Goal: Task Accomplishment & Management: Use online tool/utility

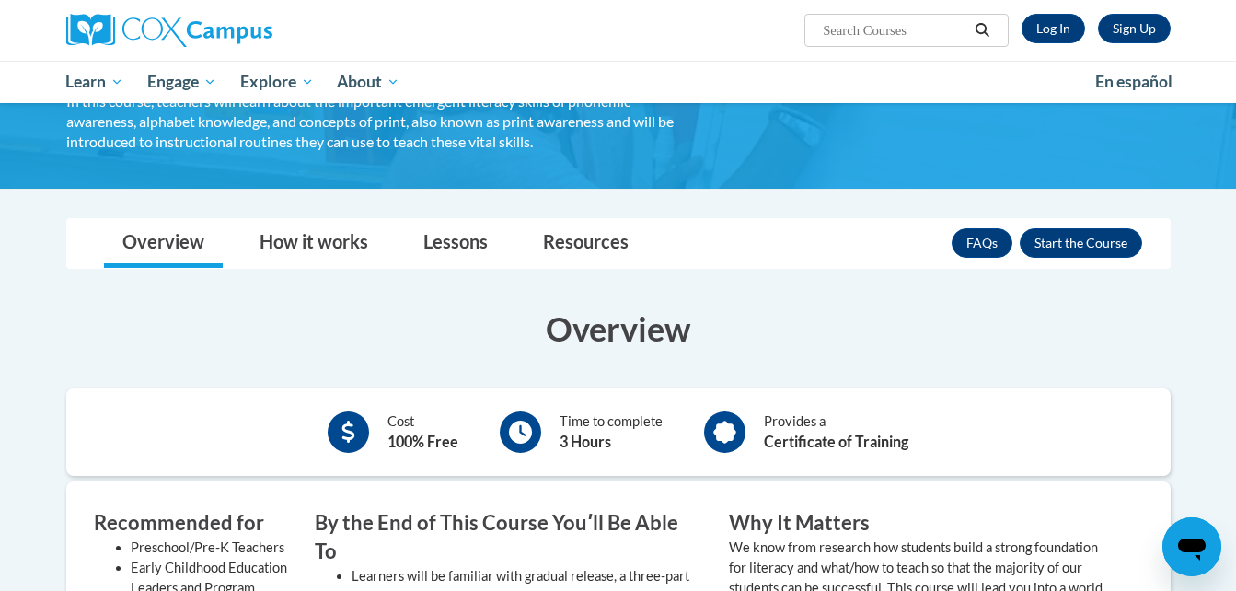
scroll to position [115, 0]
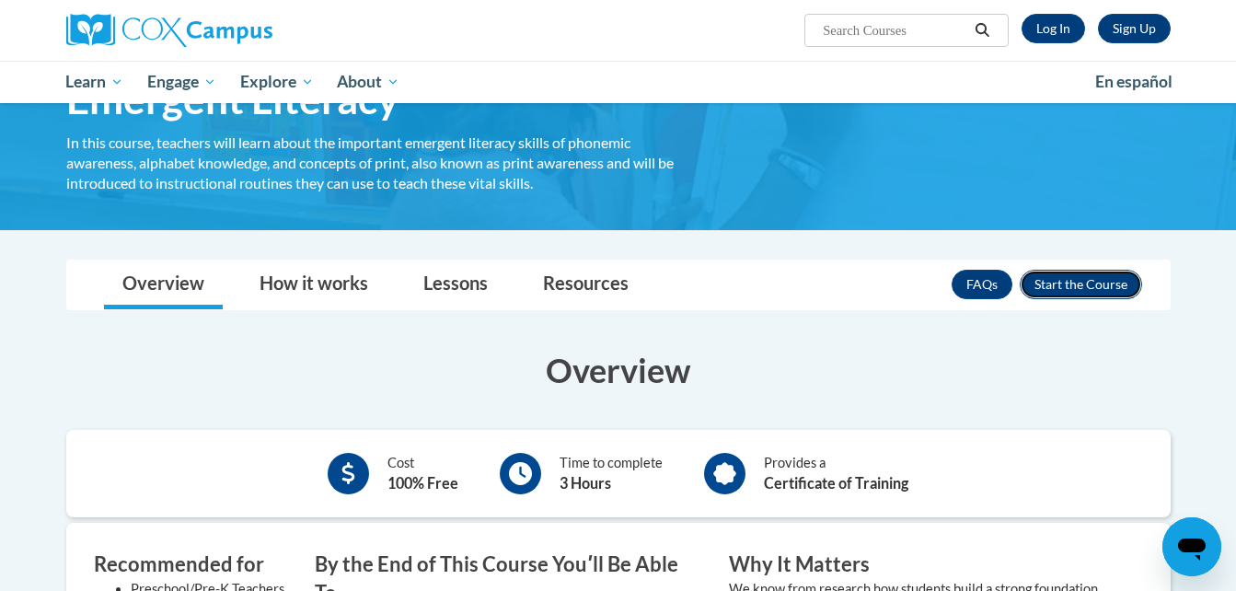
click at [1048, 277] on button "Enroll" at bounding box center [1081, 284] width 122 height 29
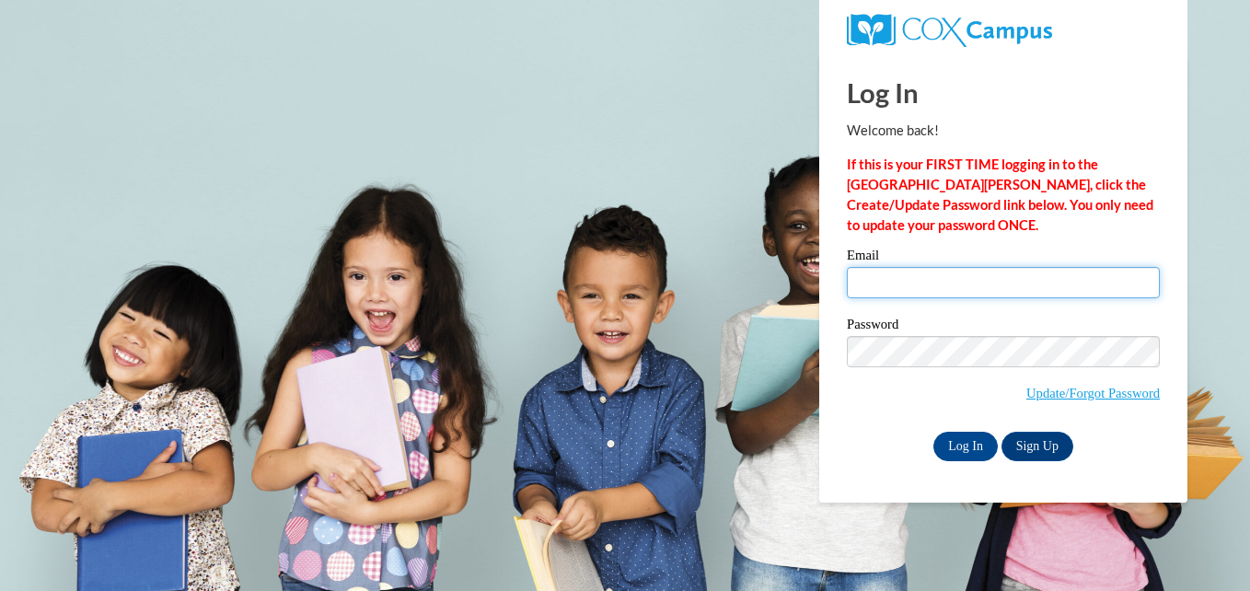
click at [864, 275] on input "Email" at bounding box center [1003, 282] width 313 height 31
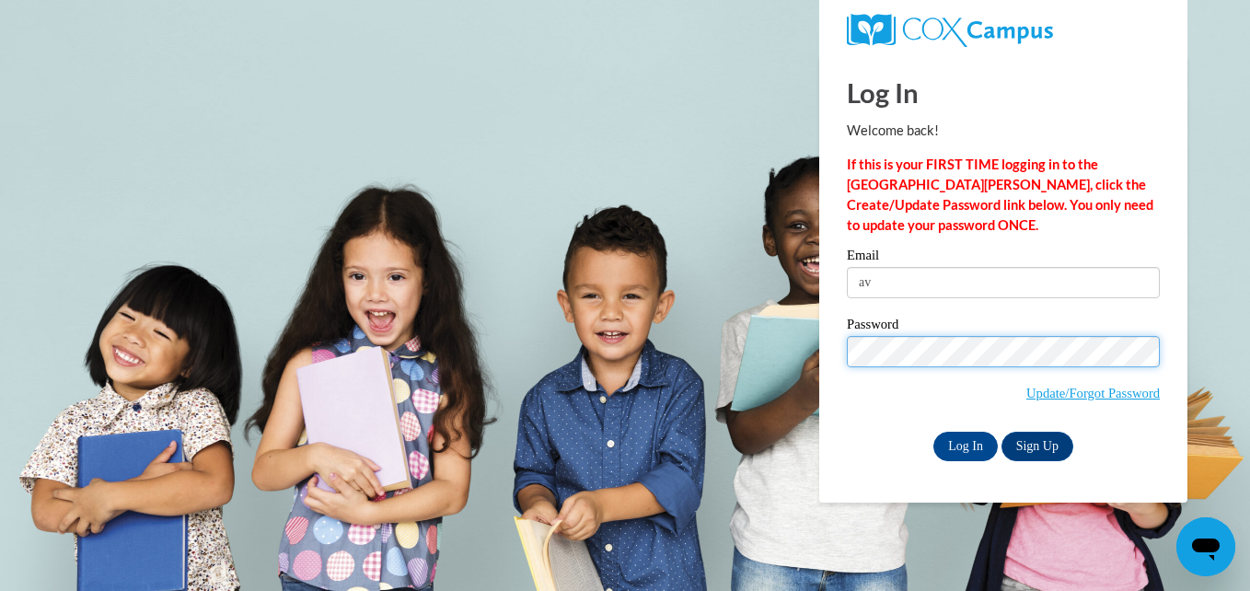
click at [926, 293] on div "Email av Password Update/Forgot Password Log In Sign Up OR" at bounding box center [1003, 355] width 313 height 212
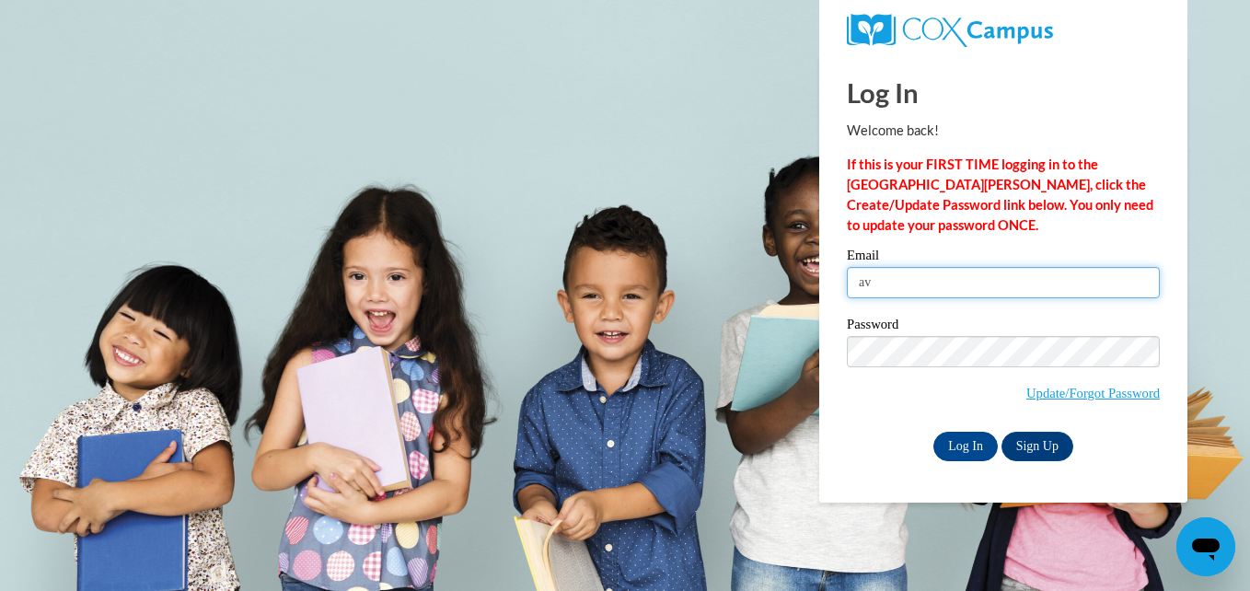
click at [926, 293] on input "av" at bounding box center [1003, 282] width 313 height 31
type input "averyerein10@icloud.com"
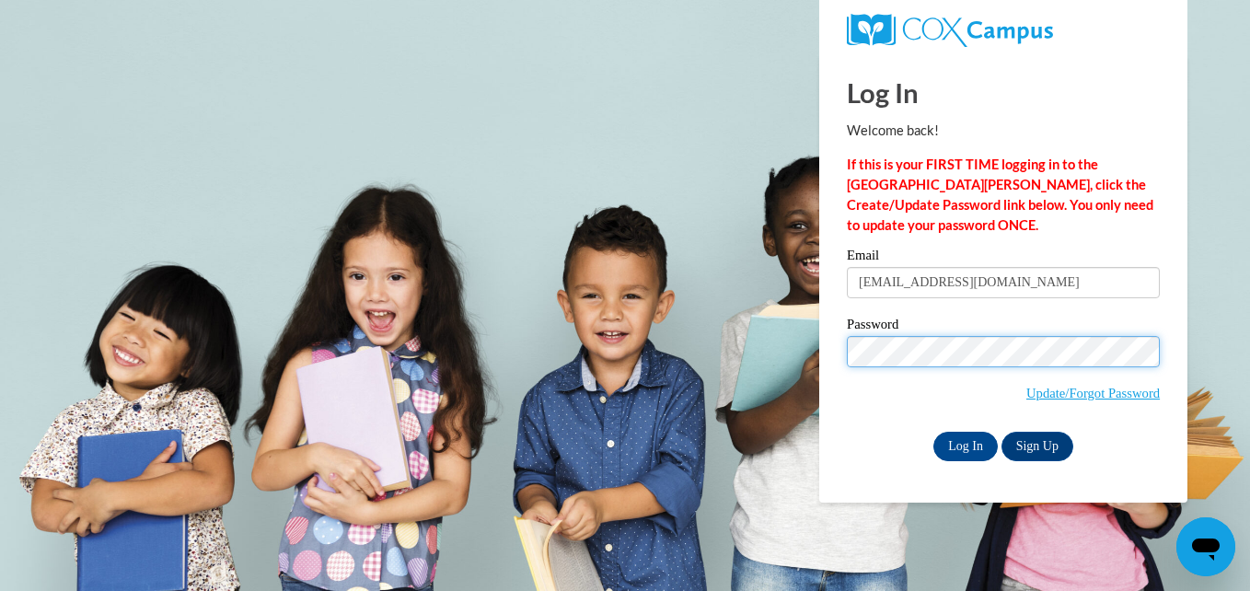
click at [933, 432] on input "Log In" at bounding box center [965, 446] width 64 height 29
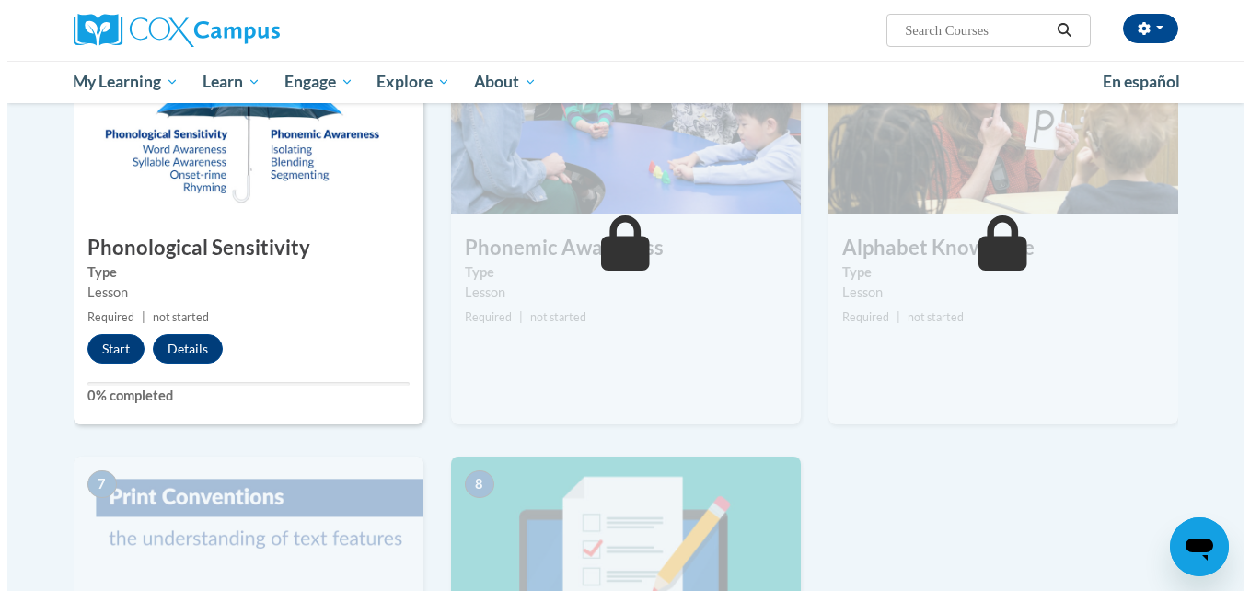
scroll to position [908, 0]
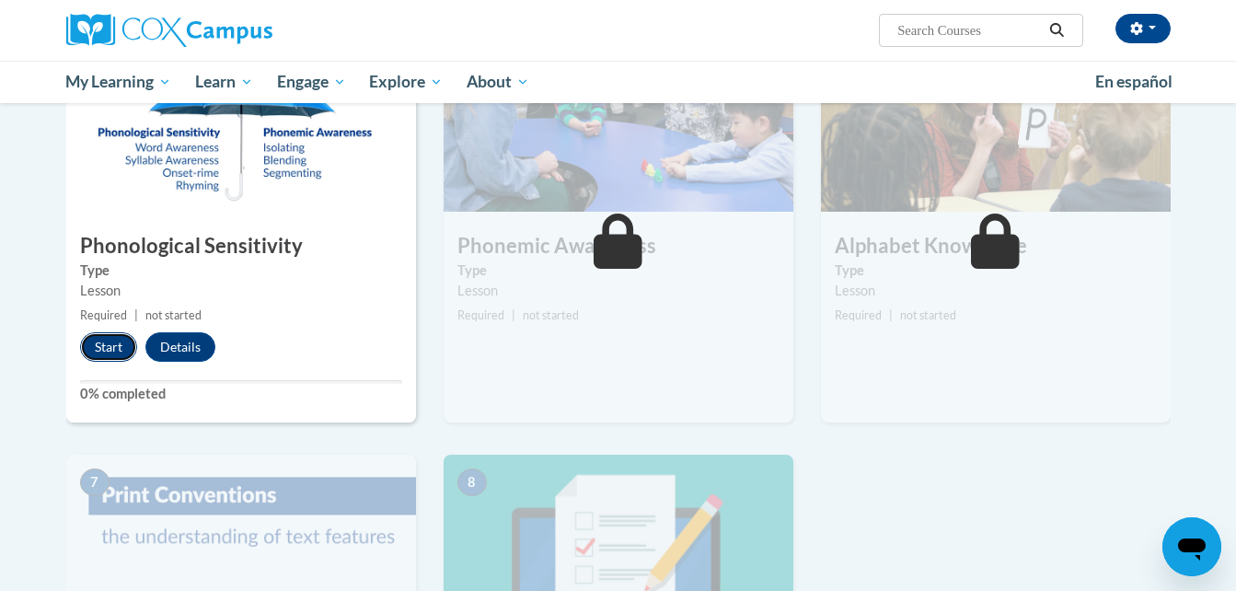
click at [92, 342] on button "Start" at bounding box center [108, 346] width 57 height 29
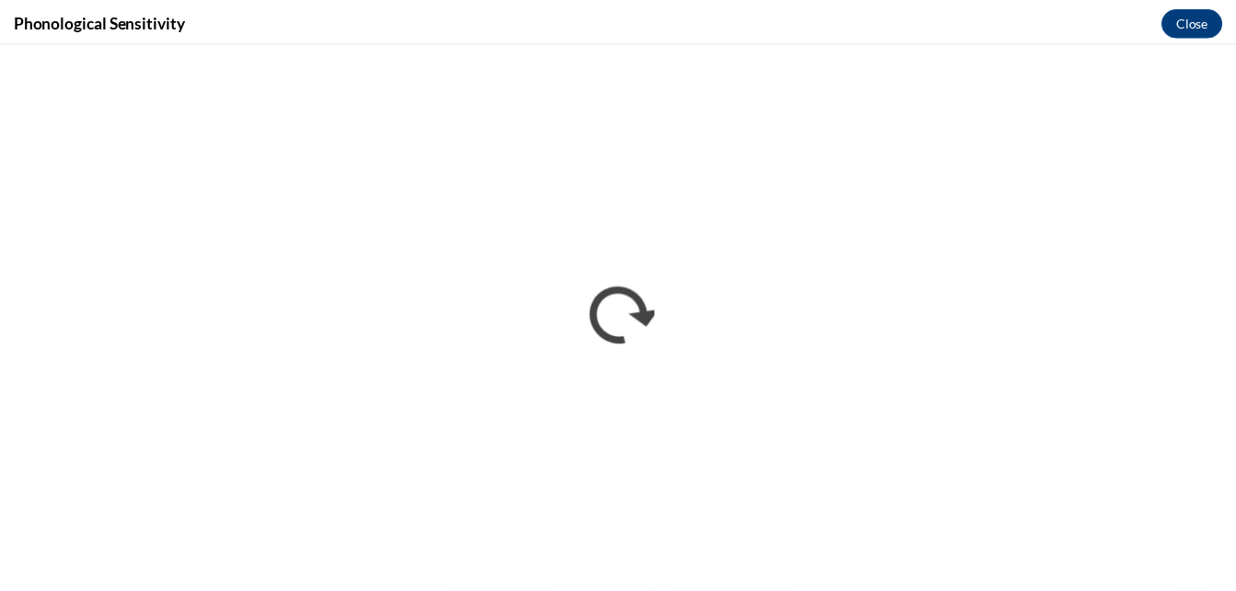
scroll to position [0, 0]
